Goal: Task Accomplishment & Management: Use online tool/utility

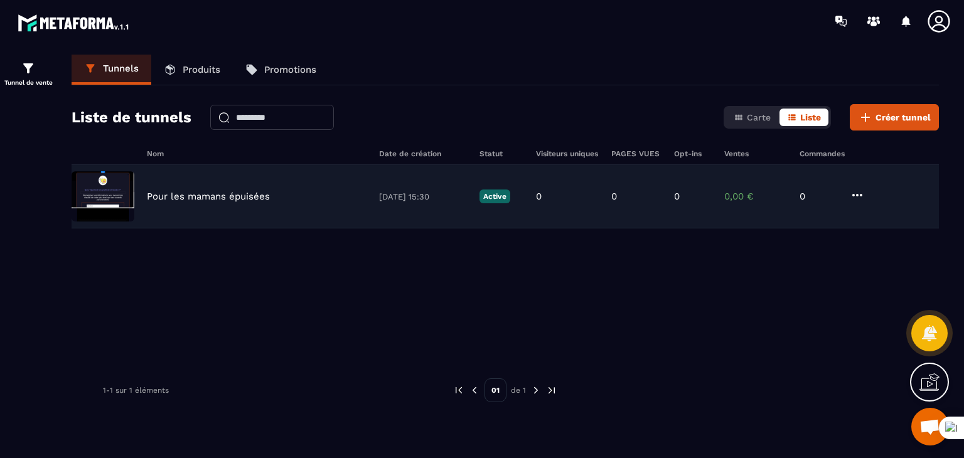
click at [105, 192] on img at bounding box center [103, 196] width 63 height 50
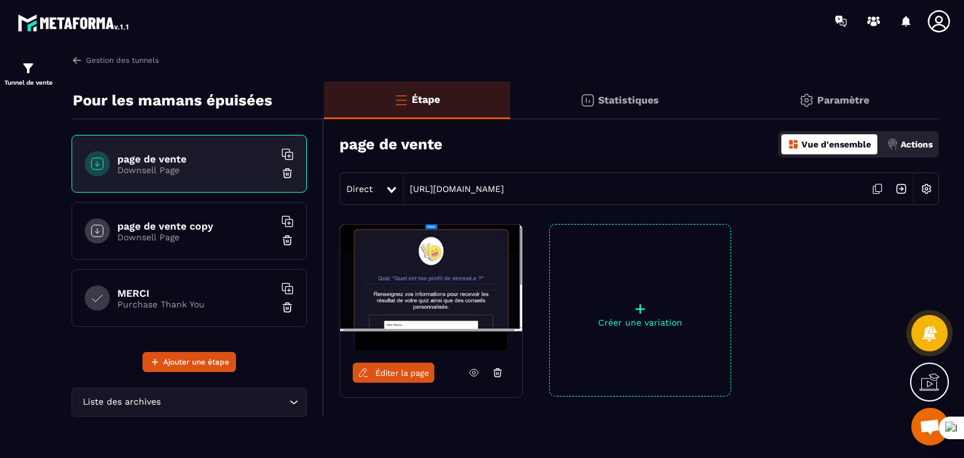
click at [169, 166] on p "Downsell Page" at bounding box center [195, 170] width 157 height 10
click at [407, 372] on span "Éditer la page" at bounding box center [402, 372] width 54 height 9
